Goal: Find specific page/section: Find specific page/section

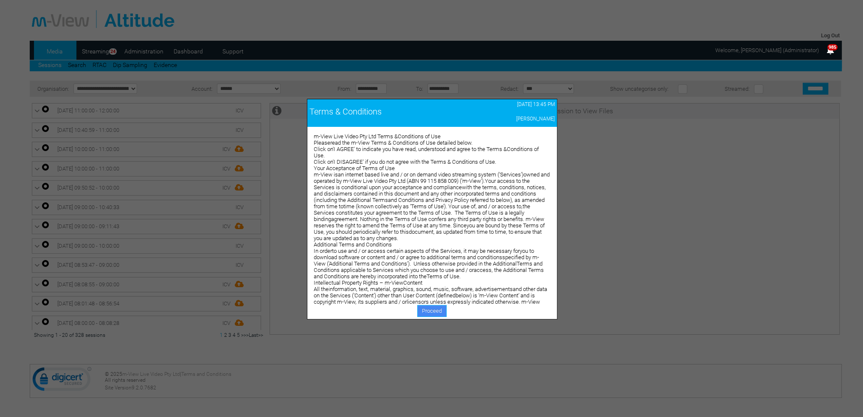
click at [432, 312] on link "Proceed" at bounding box center [431, 311] width 29 height 12
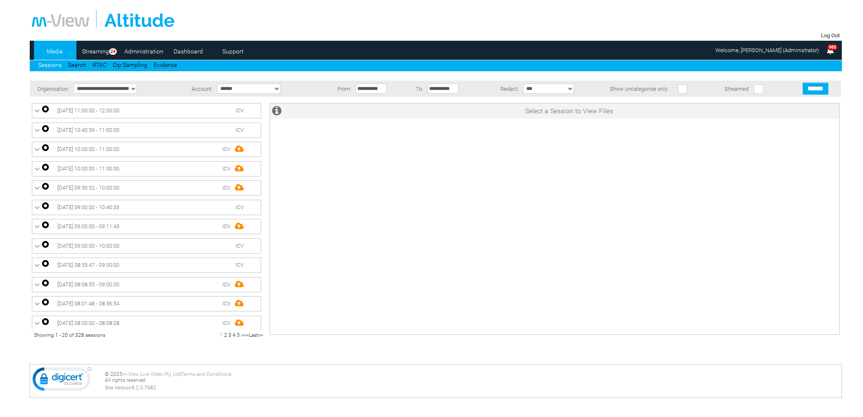
click at [188, 54] on link "Dashboard" at bounding box center [188, 51] width 41 height 13
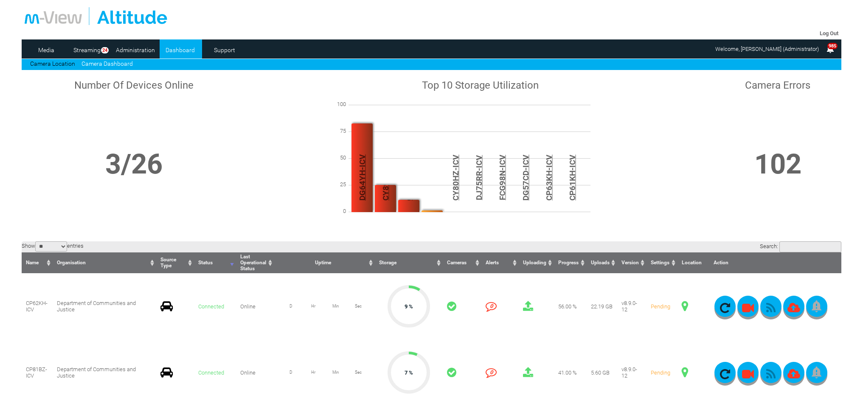
scroll to position [170, 0]
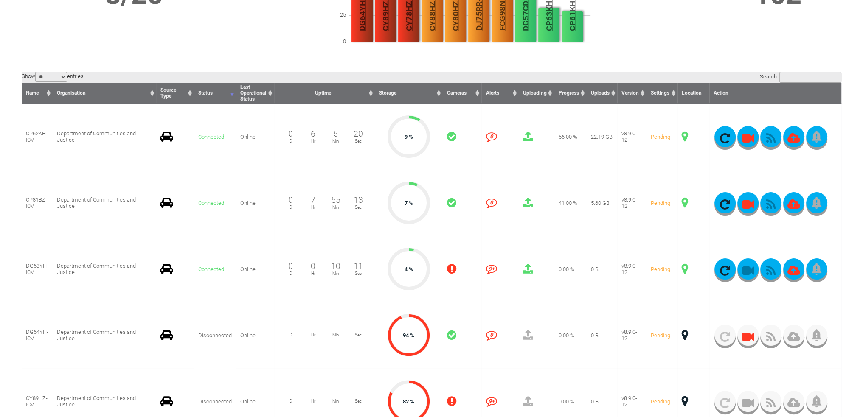
click at [685, 137] on span at bounding box center [685, 136] width 6 height 11
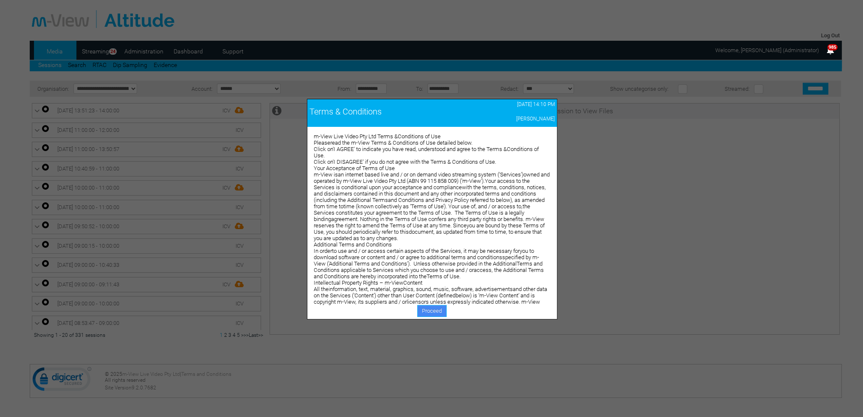
click at [437, 306] on link "Proceed" at bounding box center [431, 311] width 29 height 12
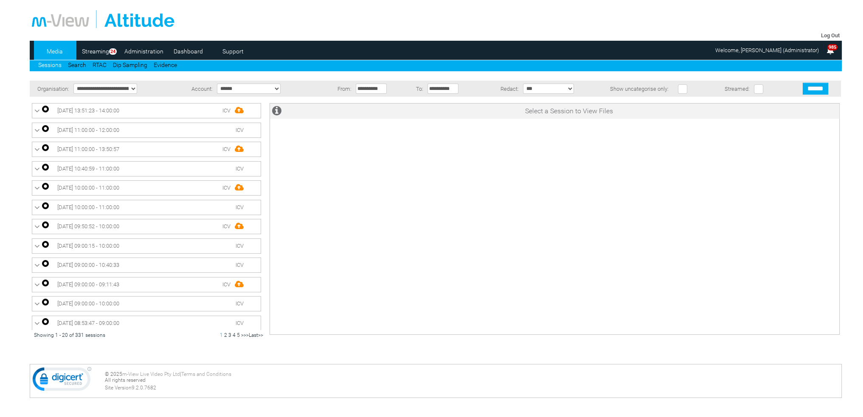
click at [191, 52] on link "Dashboard" at bounding box center [188, 51] width 41 height 13
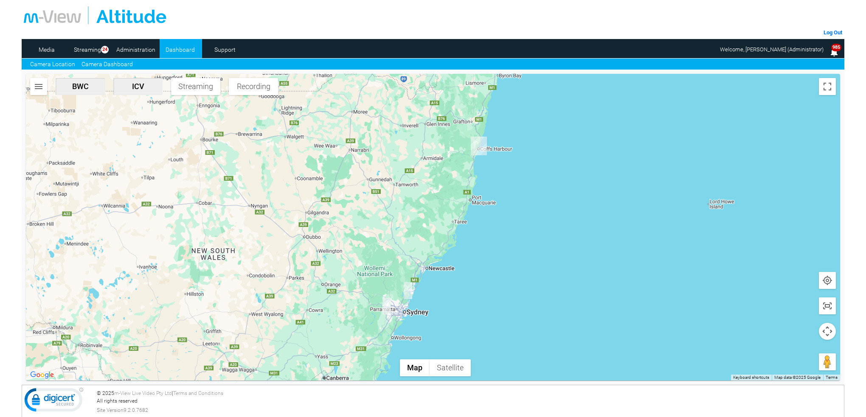
click at [105, 65] on link "Camera Dashboard" at bounding box center [106, 64] width 51 height 9
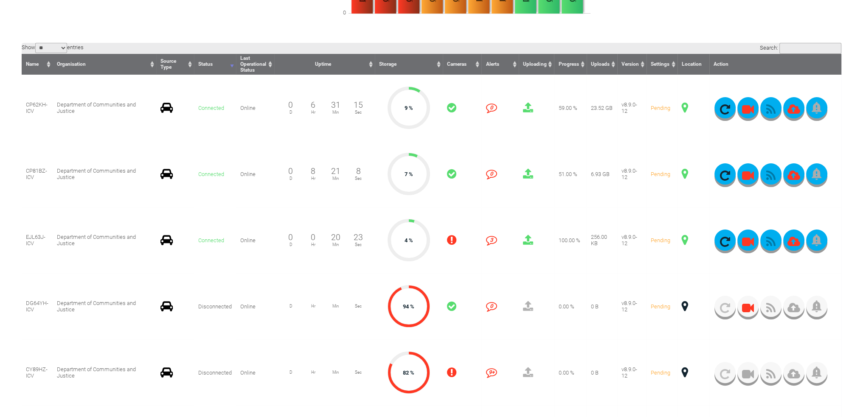
scroll to position [212, 0]
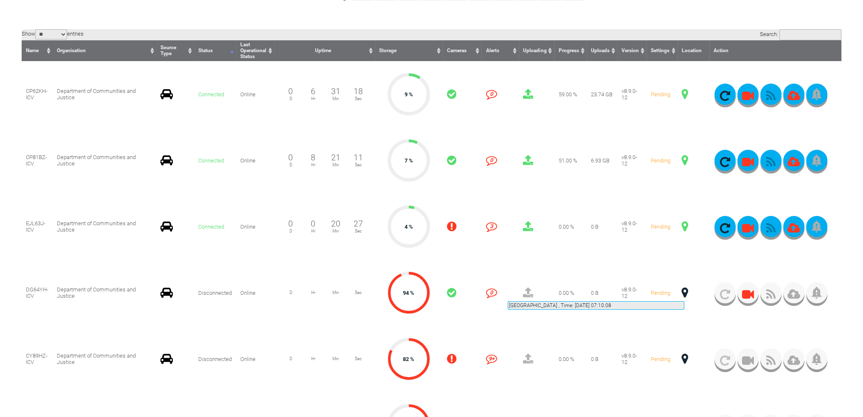
click at [684, 291] on span at bounding box center [685, 292] width 6 height 11
click at [683, 293] on span at bounding box center [685, 292] width 6 height 11
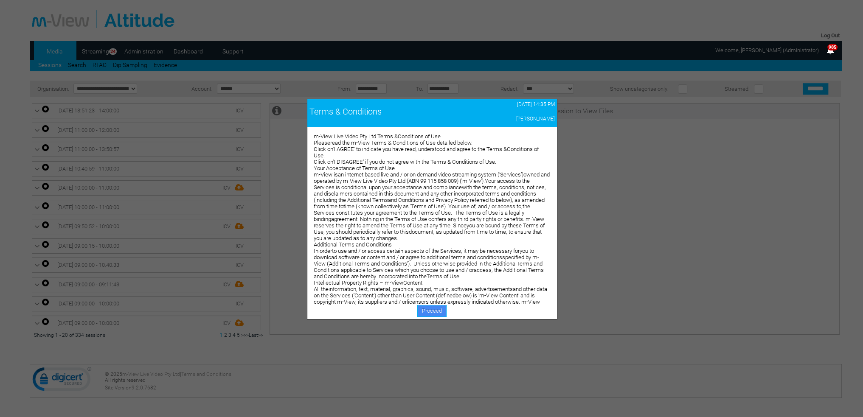
click at [431, 310] on link "Proceed" at bounding box center [431, 311] width 29 height 12
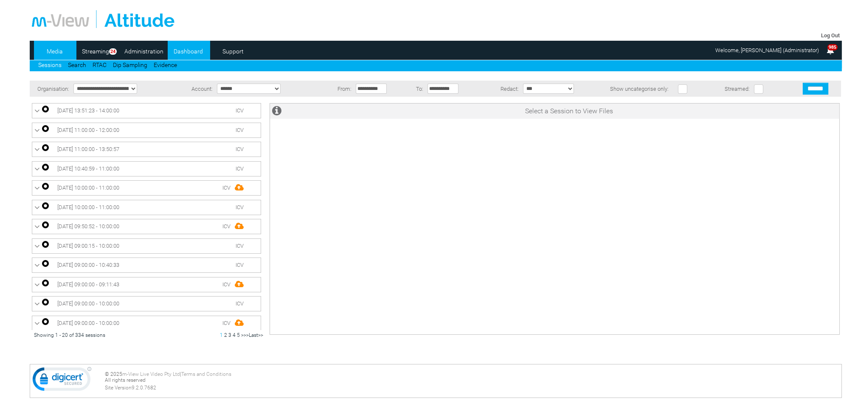
click at [184, 52] on link "Dashboard" at bounding box center [188, 51] width 41 height 13
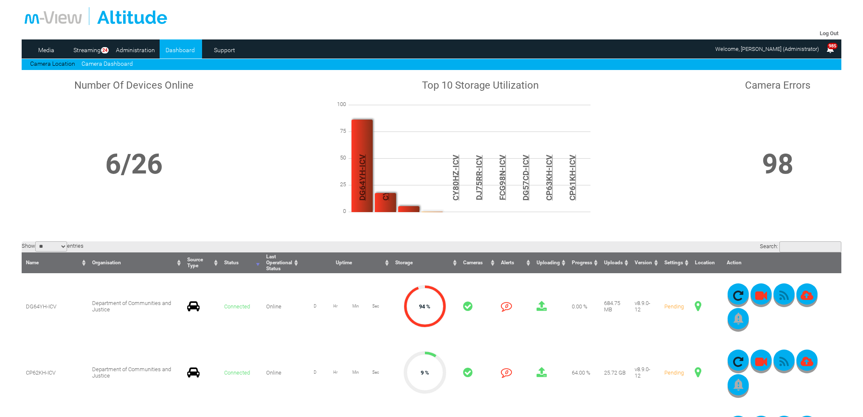
scroll to position [85, 0]
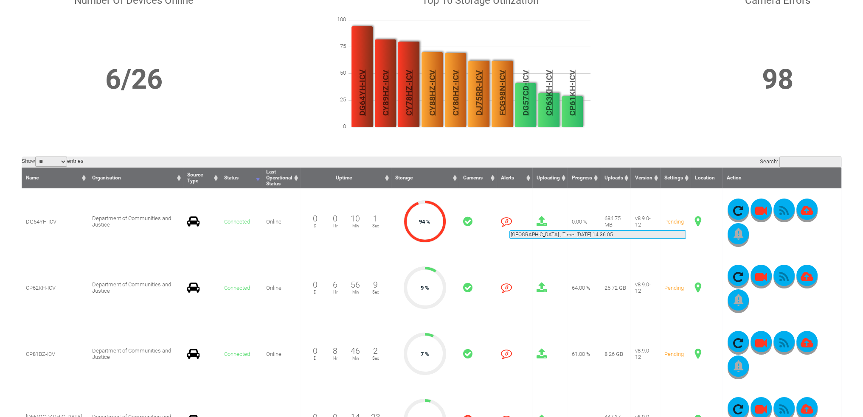
click at [695, 220] on span at bounding box center [698, 221] width 6 height 11
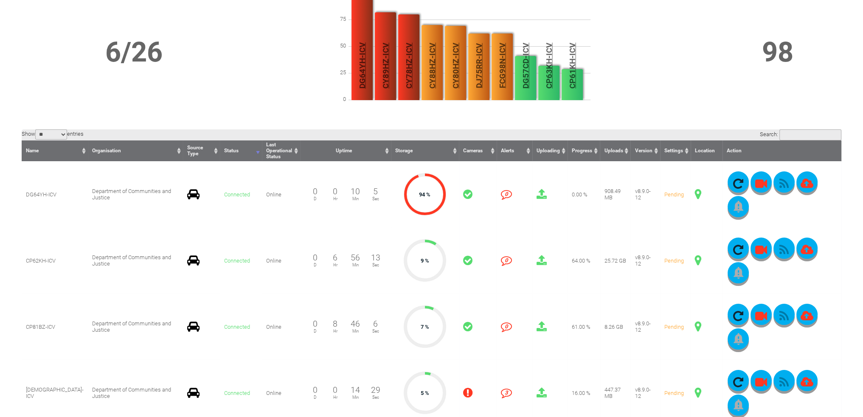
scroll to position [127, 0]
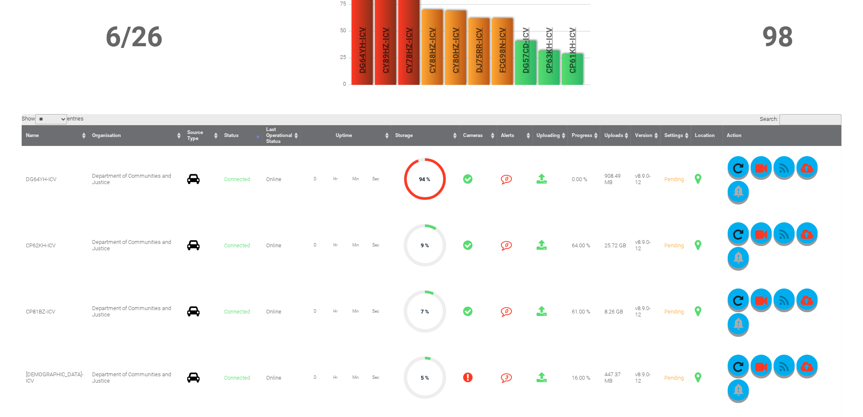
click at [695, 246] on span at bounding box center [698, 245] width 6 height 11
